Goal: Transaction & Acquisition: Download file/media

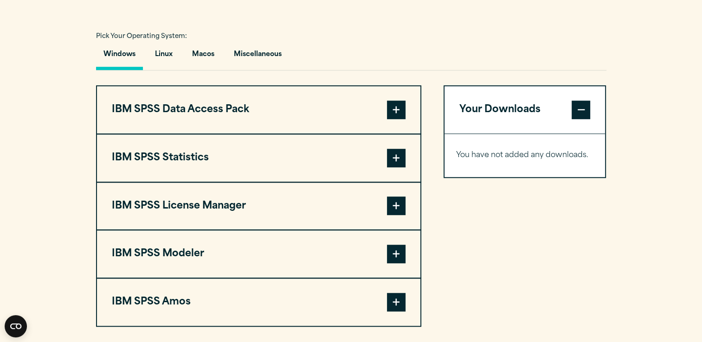
scroll to position [668, 0]
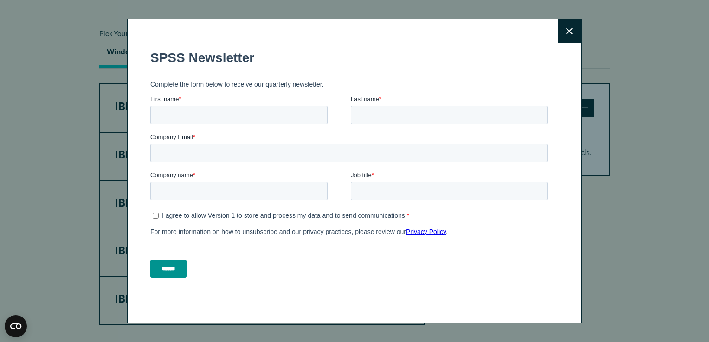
click at [558, 28] on button "Close" at bounding box center [569, 30] width 23 height 23
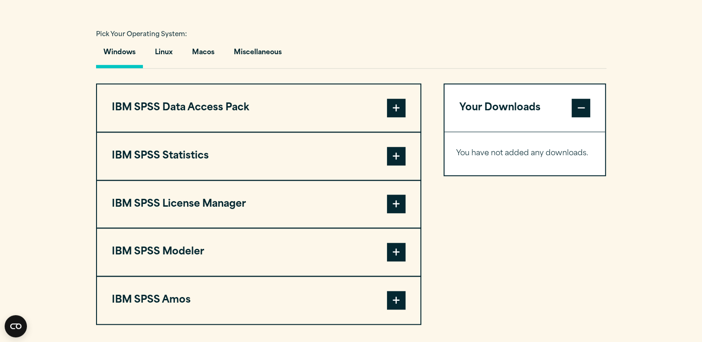
click at [236, 148] on button "IBM SPSS Statistics" at bounding box center [258, 156] width 323 height 47
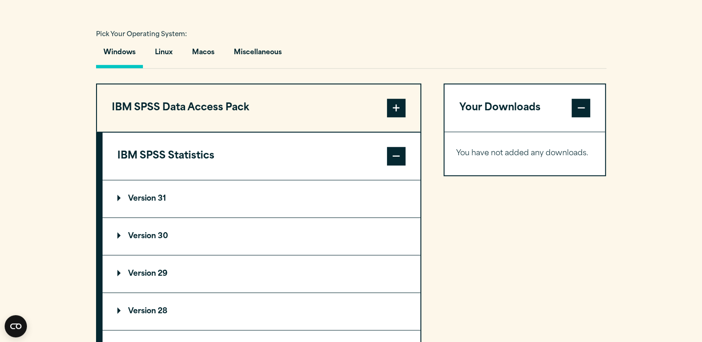
click at [160, 237] on p "Version 30" at bounding box center [142, 236] width 51 height 7
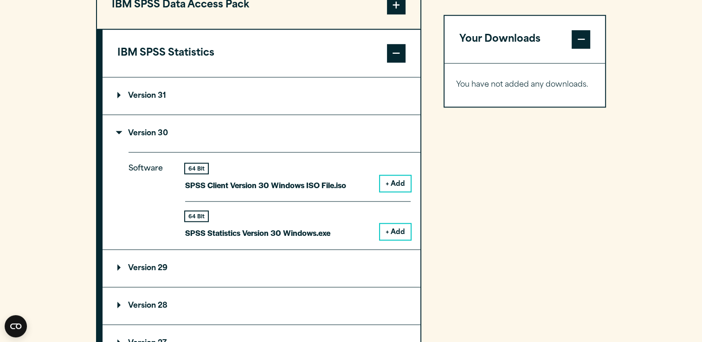
scroll to position [776, 0]
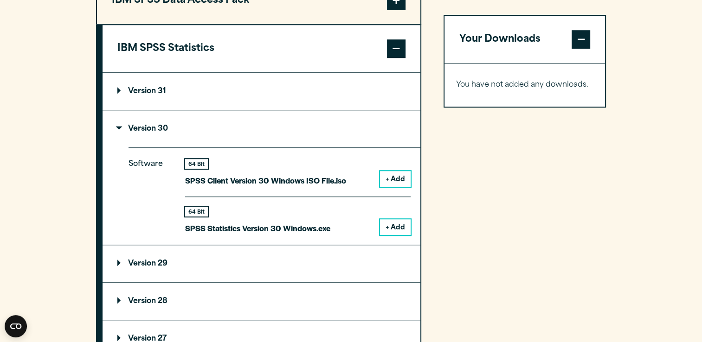
click at [394, 229] on button "+ Add" at bounding box center [395, 227] width 31 height 16
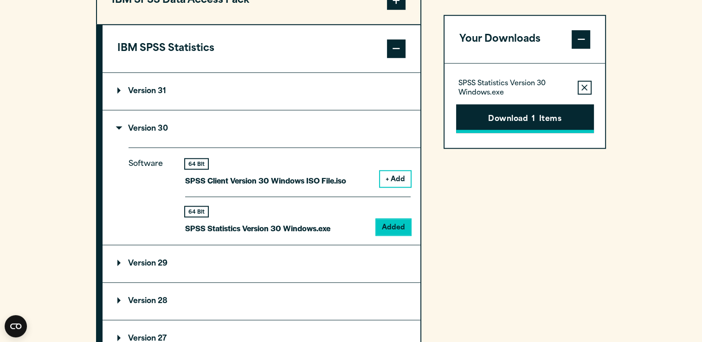
click at [526, 121] on button "Download 1 Items" at bounding box center [525, 118] width 138 height 29
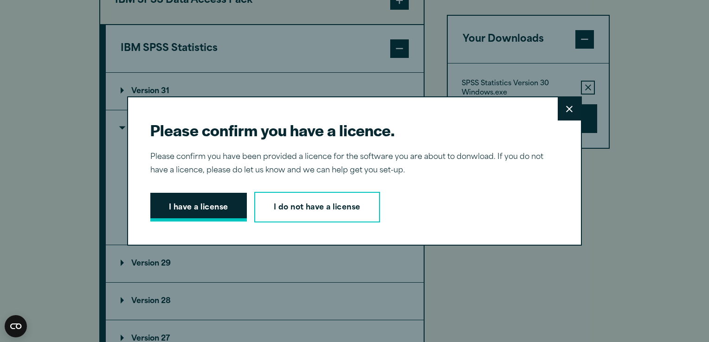
click at [217, 215] on button "I have a license" at bounding box center [198, 207] width 97 height 29
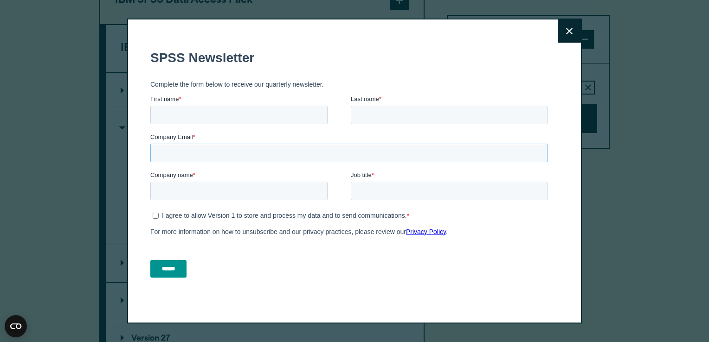
click at [490, 179] on form "SPSS Newsletter Complete the form below to receive our quarterly newsletter. Fi…" at bounding box center [350, 164] width 401 height 244
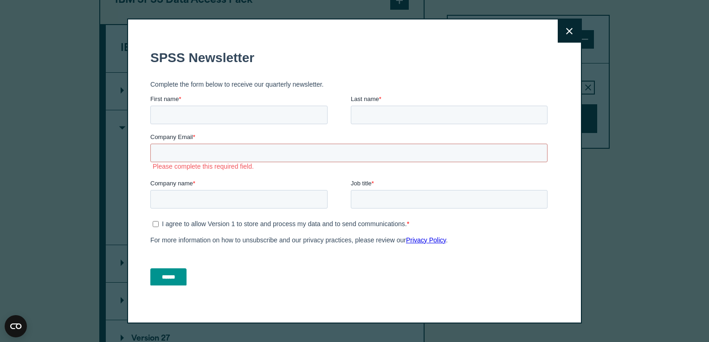
click at [572, 38] on button "Close" at bounding box center [569, 30] width 23 height 23
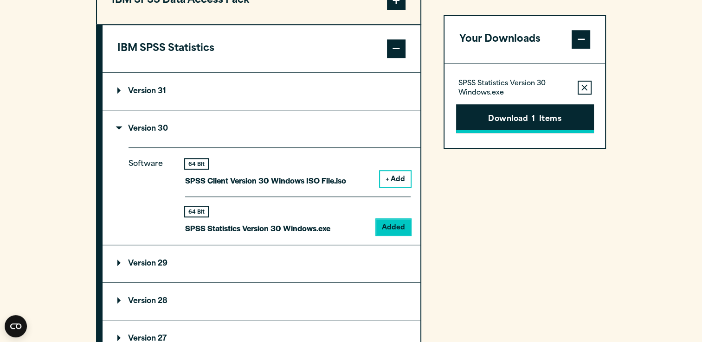
click at [531, 119] on button "Download 1 Items" at bounding box center [525, 118] width 138 height 29
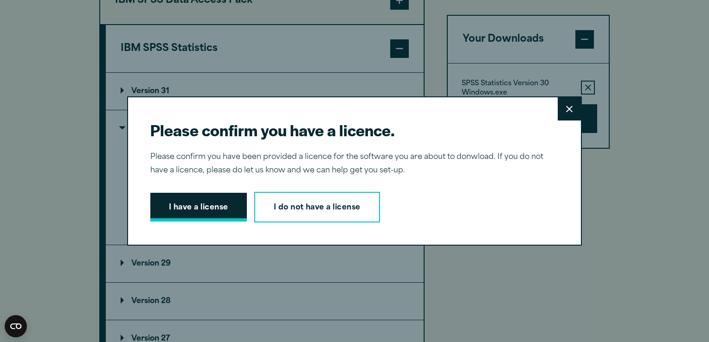
click at [226, 209] on button "I have a license" at bounding box center [198, 207] width 97 height 29
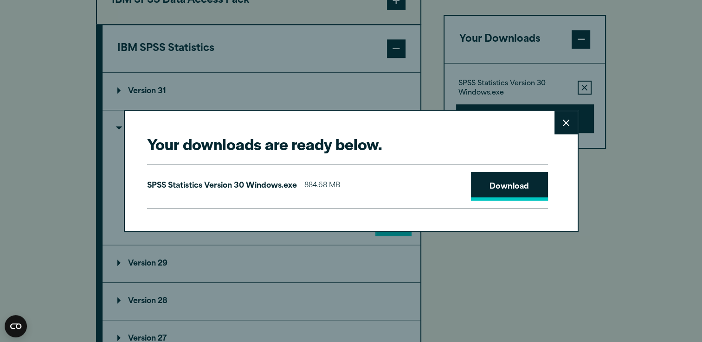
click at [515, 189] on link "Download" at bounding box center [509, 186] width 77 height 29
